Goal: Task Accomplishment & Management: Complete application form

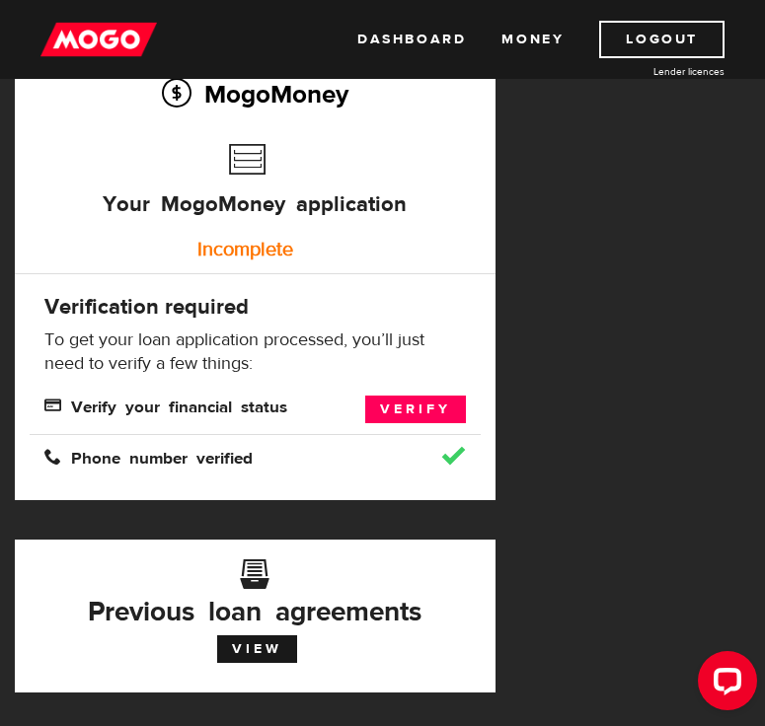
scroll to position [165, 0]
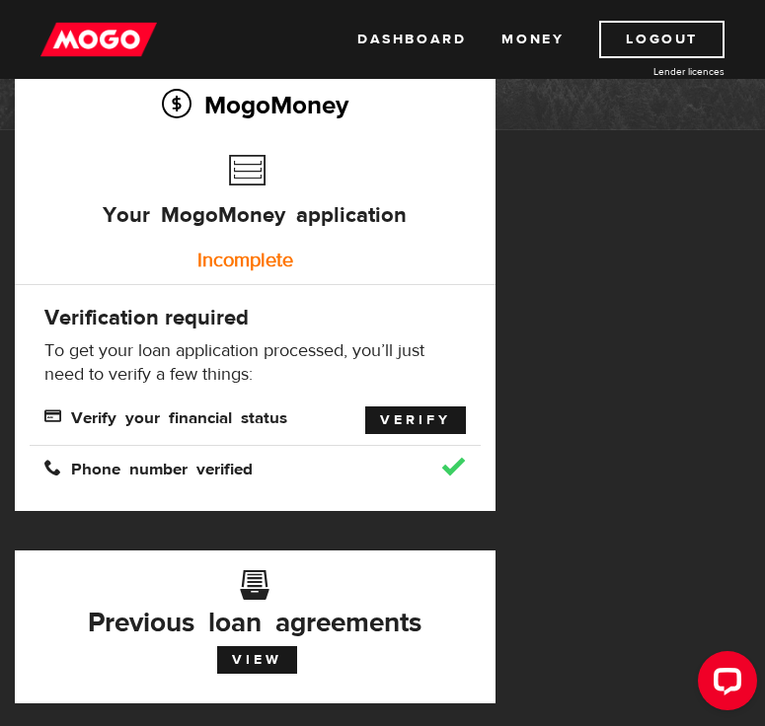
click at [417, 430] on link "Verify" at bounding box center [415, 421] width 101 height 28
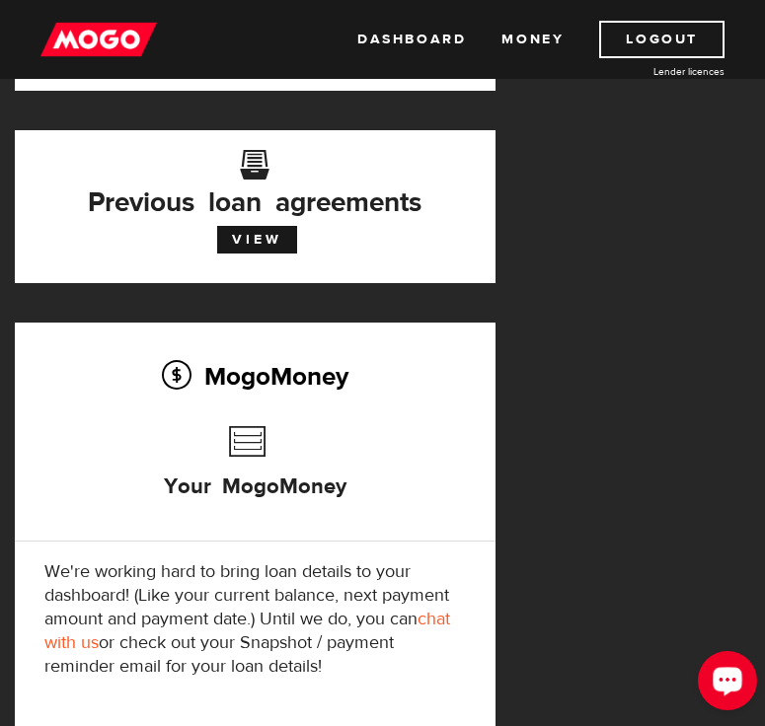
scroll to position [691, 0]
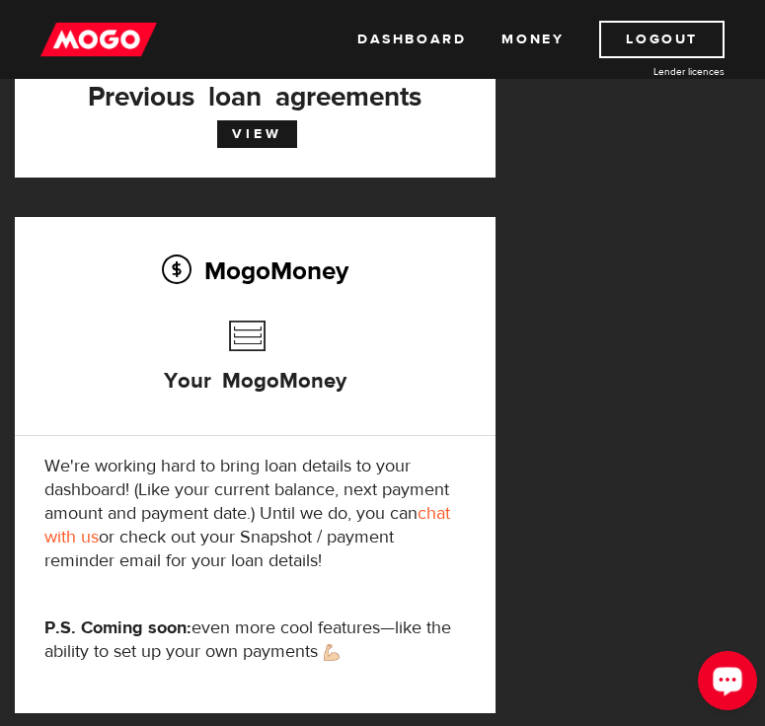
click at [712, 686] on div "Open LiveChat chat widget" at bounding box center [728, 680] width 34 height 34
click at [169, 428] on div "Your MogoMoney" at bounding box center [254, 373] width 421 height 125
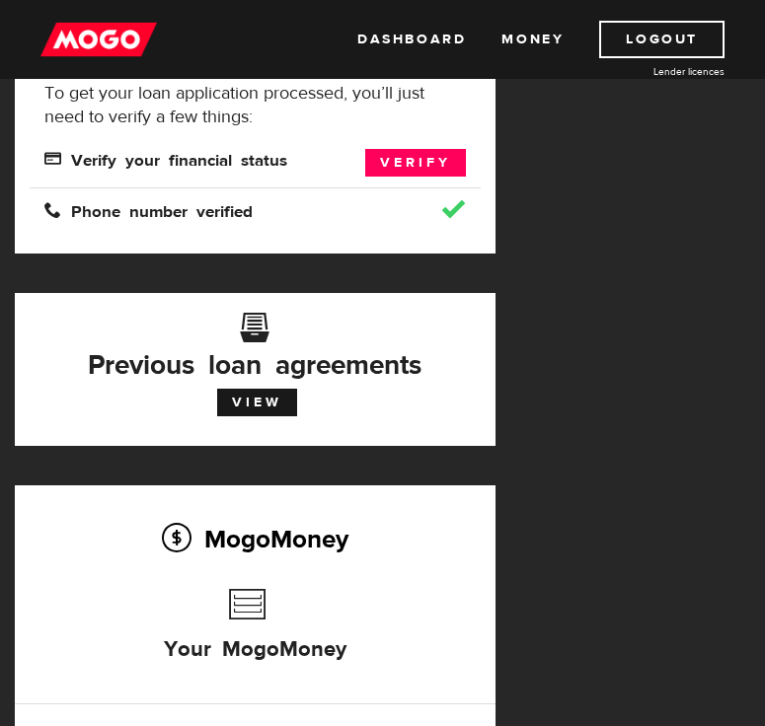
scroll to position [0, 0]
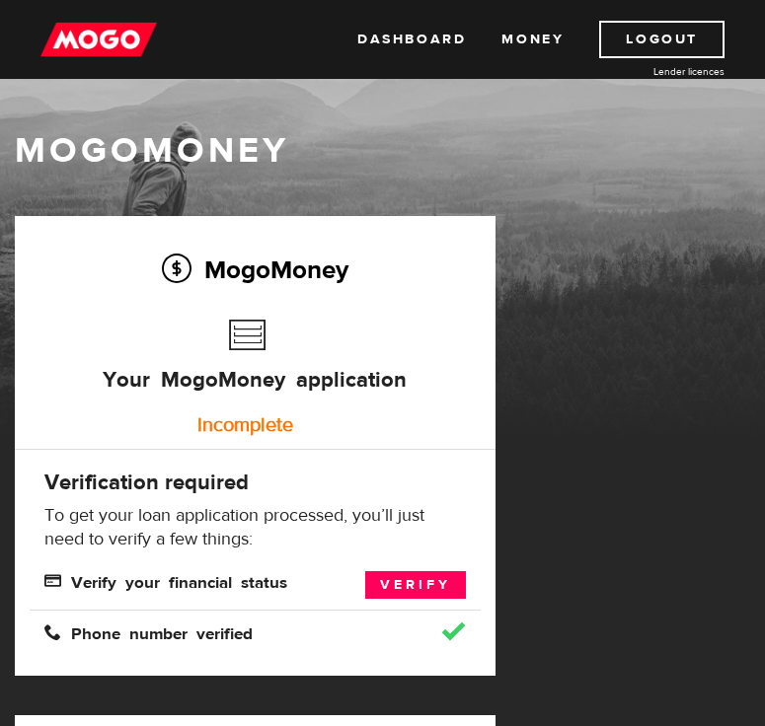
click at [116, 36] on img at bounding box center [98, 40] width 116 height 38
